Goal: Task Accomplishment & Management: Use online tool/utility

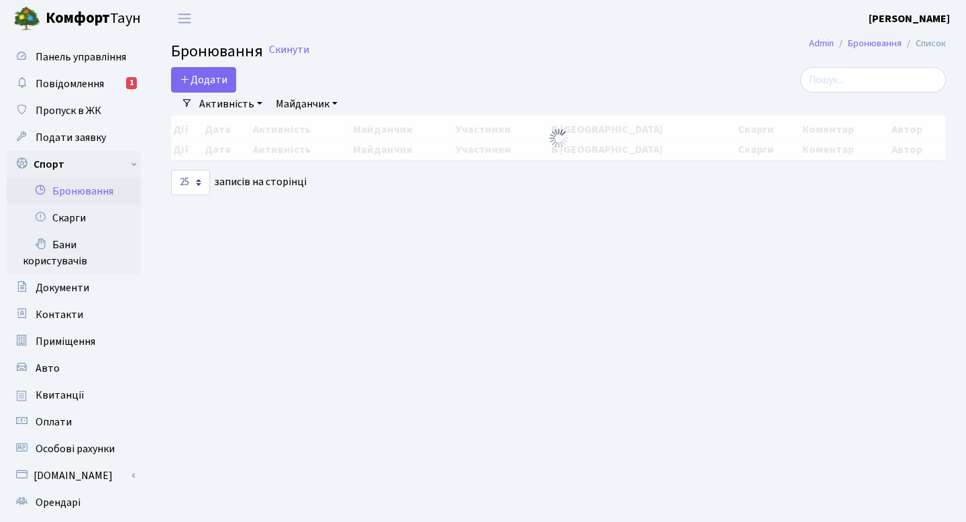
select select "25"
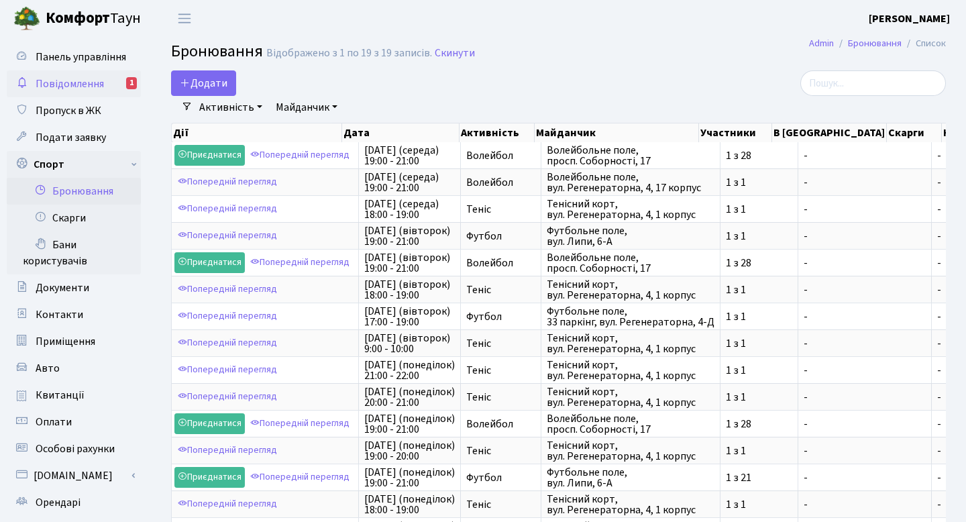
click at [70, 92] on link "Повідомлення 1" at bounding box center [74, 83] width 134 height 27
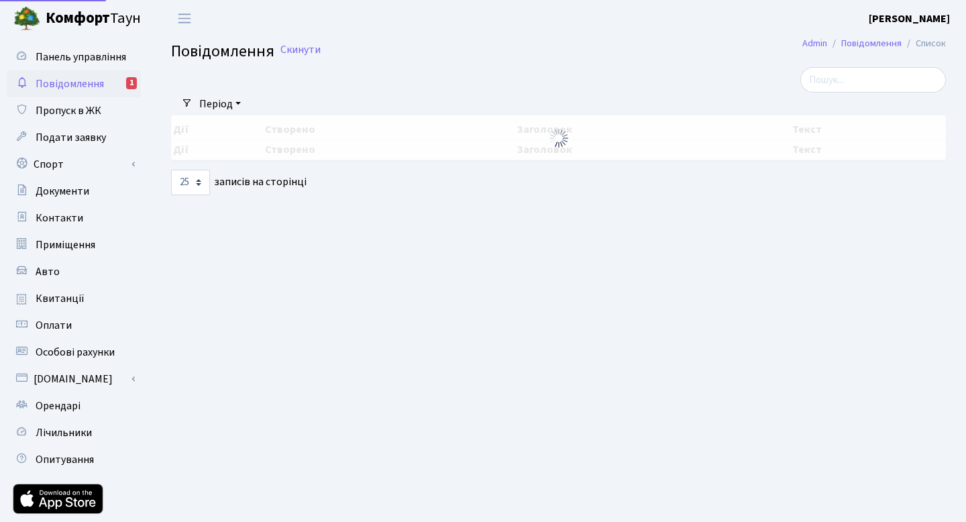
select select "25"
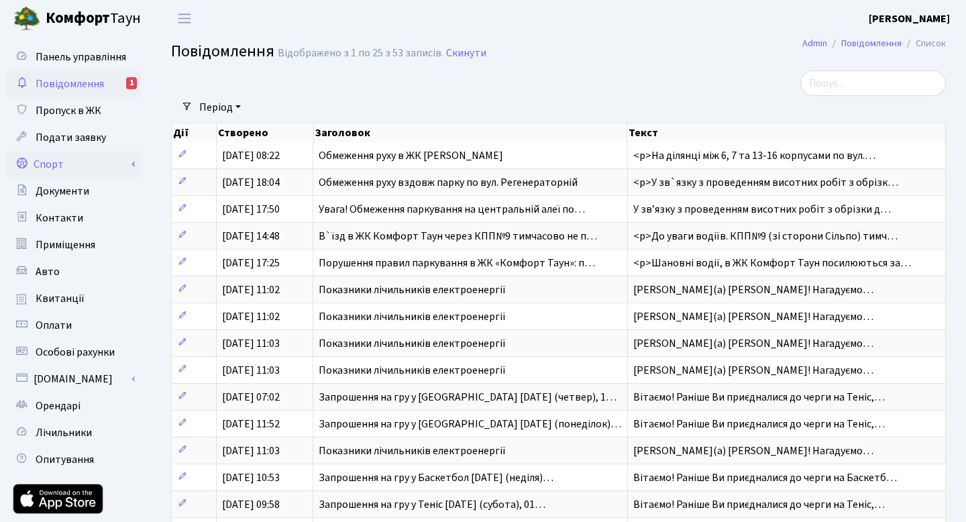
click at [82, 152] on link "Спорт" at bounding box center [74, 164] width 134 height 27
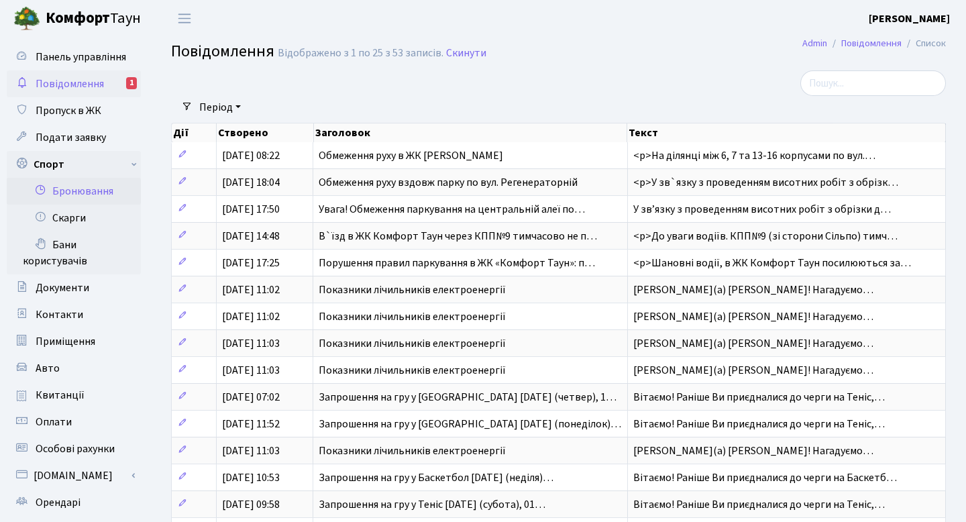
click at [91, 186] on link "Бронювання" at bounding box center [74, 191] width 134 height 27
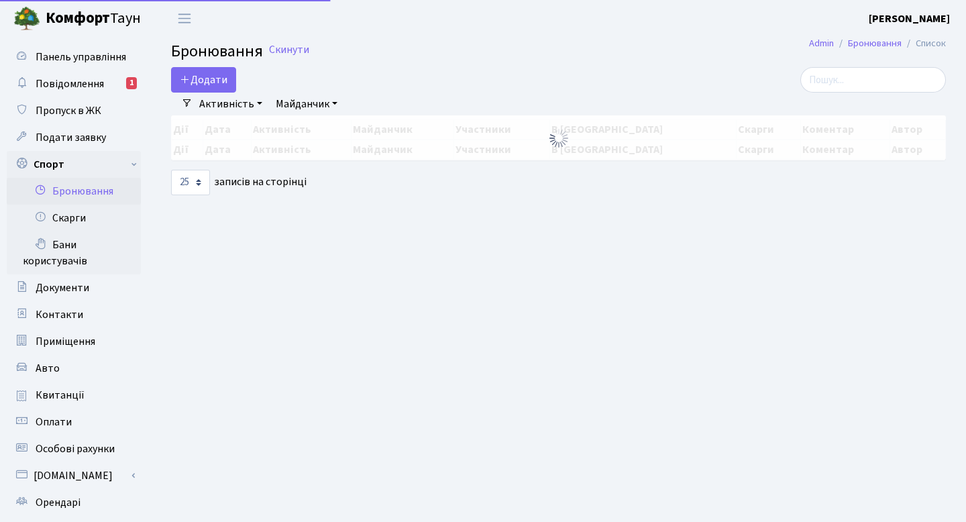
select select "25"
click at [48, 247] on link "Бани користувачів" at bounding box center [74, 252] width 134 height 43
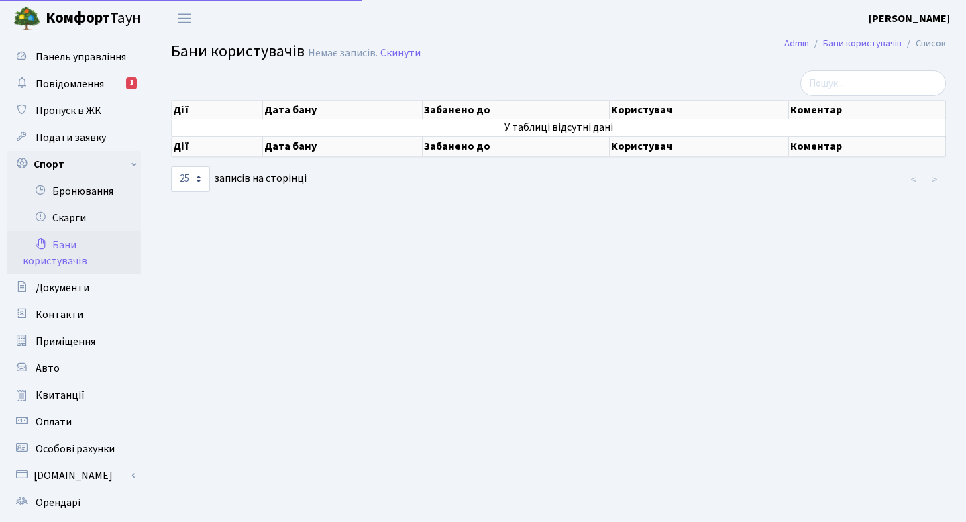
select select "25"
click at [81, 195] on link "Бронювання" at bounding box center [74, 191] width 134 height 27
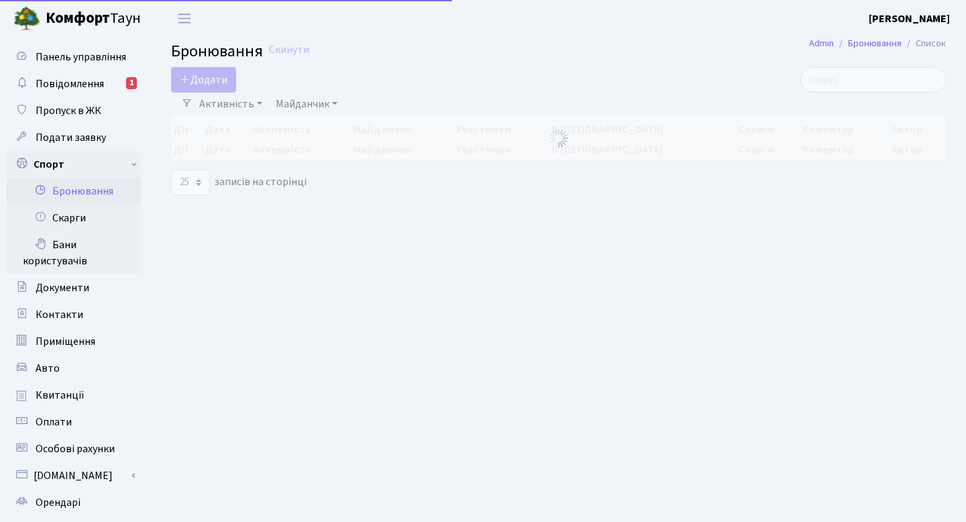
select select "25"
click at [78, 207] on link "Скарги" at bounding box center [74, 218] width 134 height 27
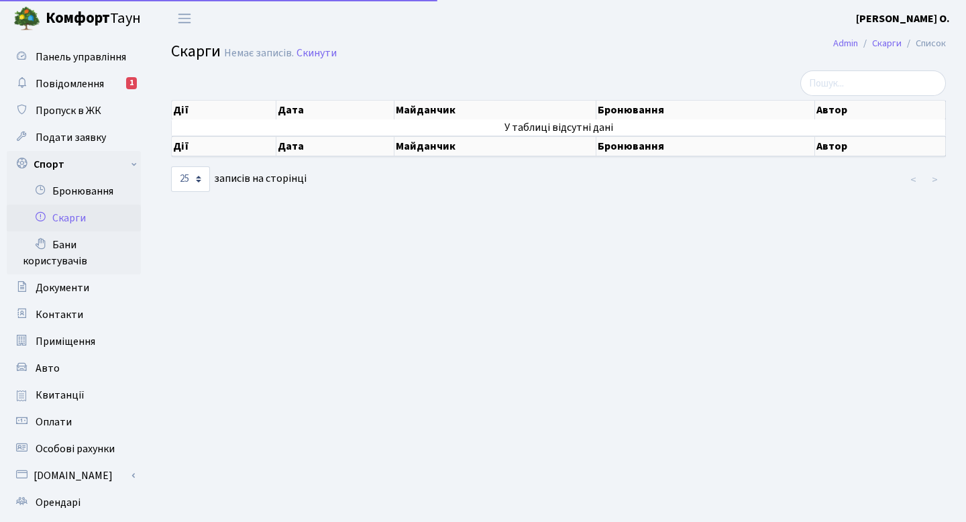
select select "25"
click at [89, 191] on link "Бронювання" at bounding box center [74, 191] width 134 height 27
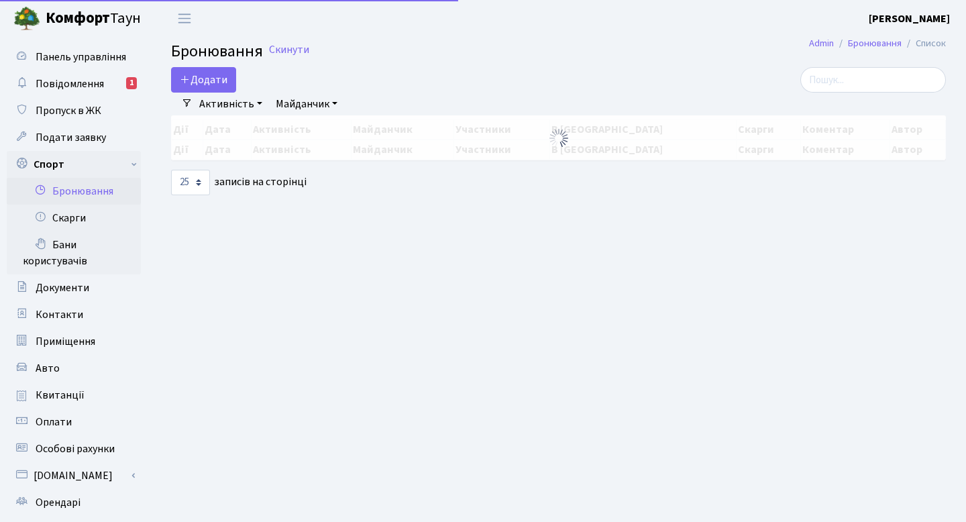
select select "25"
click at [221, 72] on button "Додати" at bounding box center [203, 79] width 65 height 25
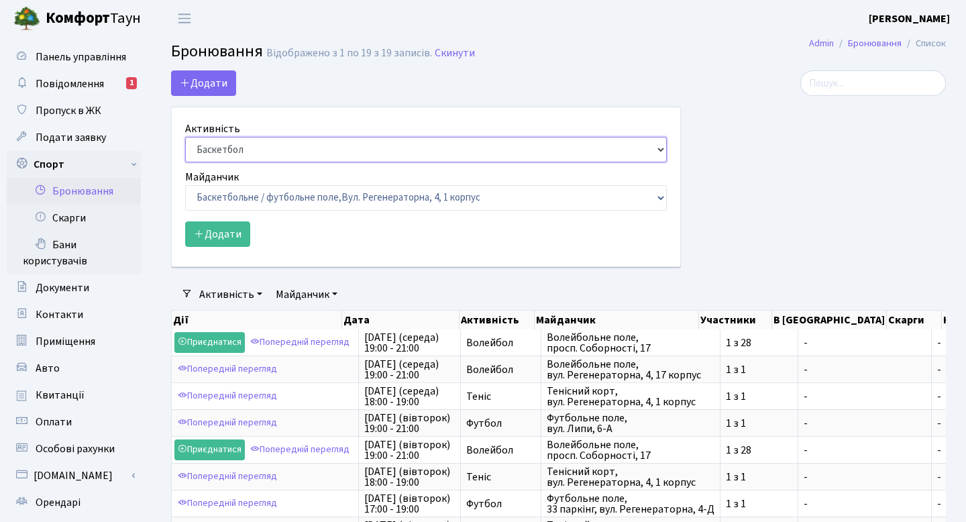
click at [266, 148] on select "Баскетбол Волейбол Йога Катання на роликах Настільний теніс [PERSON_NAME] Фітнес" at bounding box center [426, 149] width 482 height 25
select select "1"
click at [185, 137] on select "Баскетбол Волейбол Йога Катання на роликах Настільний теніс Теніс Футбол Фітнес" at bounding box center [426, 149] width 482 height 25
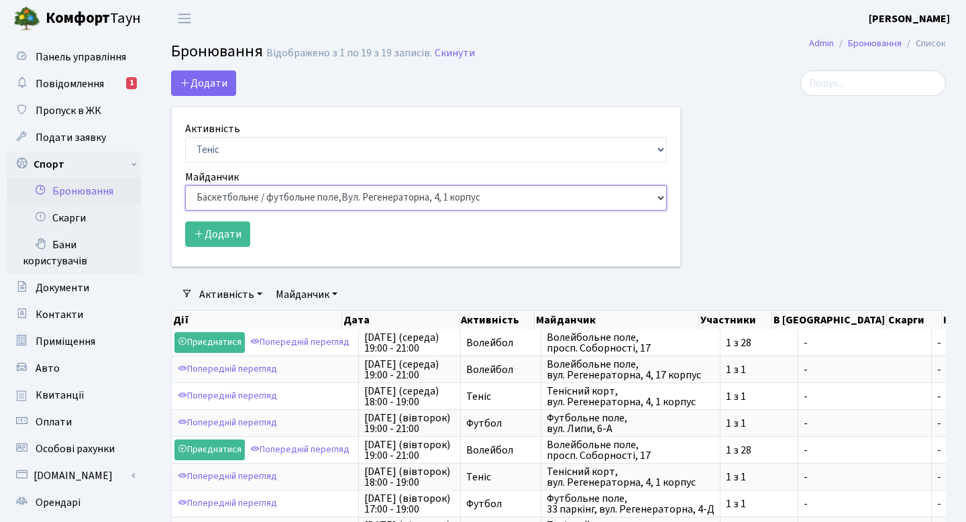
click at [250, 188] on select "Баскетбольне / футбольне поле, Вул. Регенераторна, 4, 1 корпус Баскетбольне пол…" at bounding box center [426, 197] width 482 height 25
select select "1"
click at [185, 185] on select "Баскетбольне / футбольне поле, Вул. Регенераторна, 4, 1 корпус Баскетбольне пол…" at bounding box center [426, 197] width 482 height 25
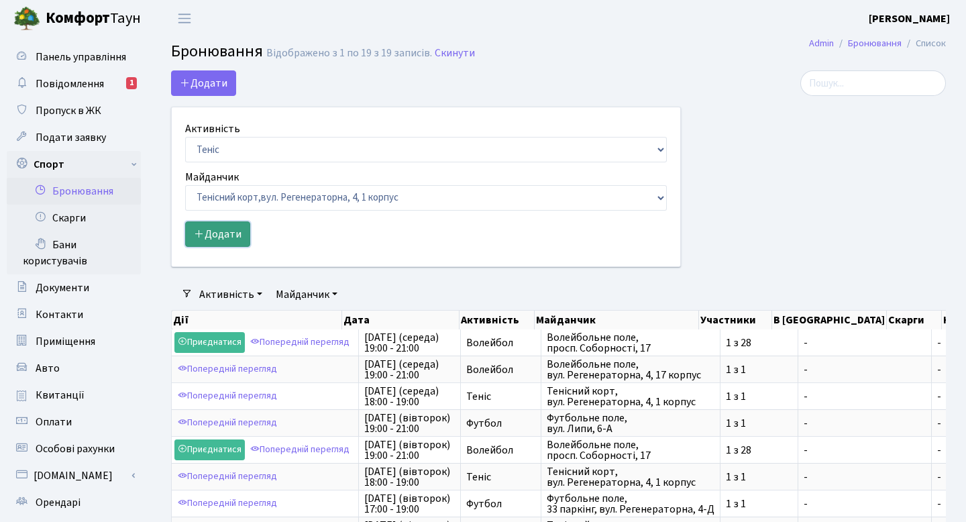
click at [236, 239] on button "Додати" at bounding box center [217, 233] width 65 height 25
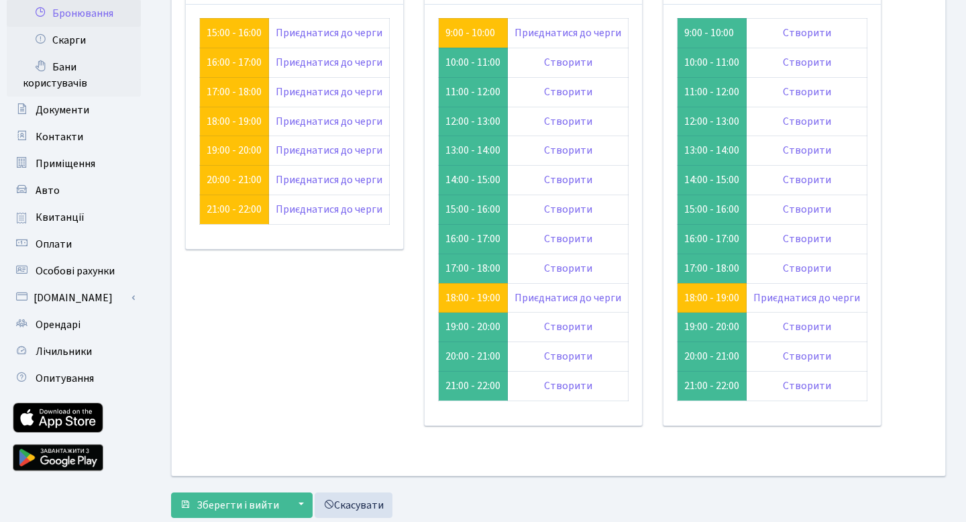
scroll to position [138, 0]
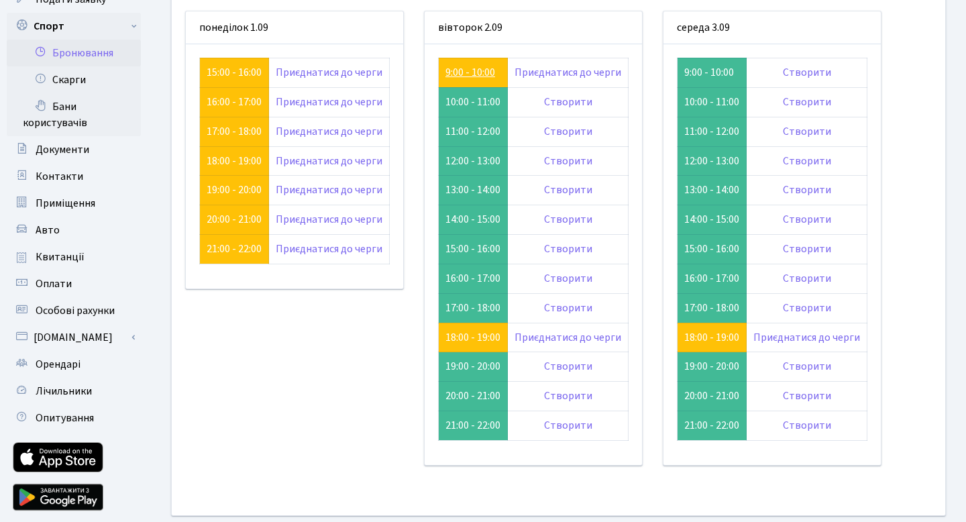
click at [478, 74] on link "9:00 - 10:00" at bounding box center [470, 72] width 50 height 15
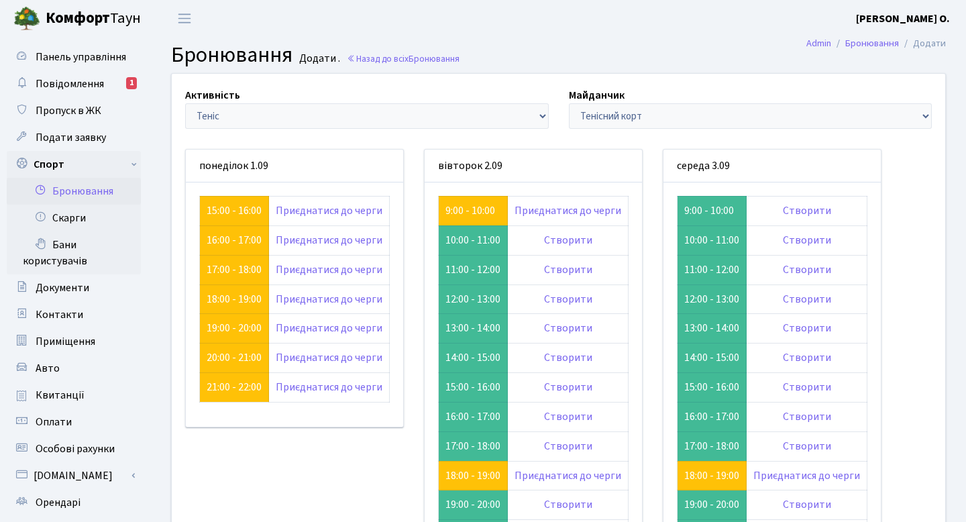
scroll to position [138, 0]
